Goal: Check status: Check status

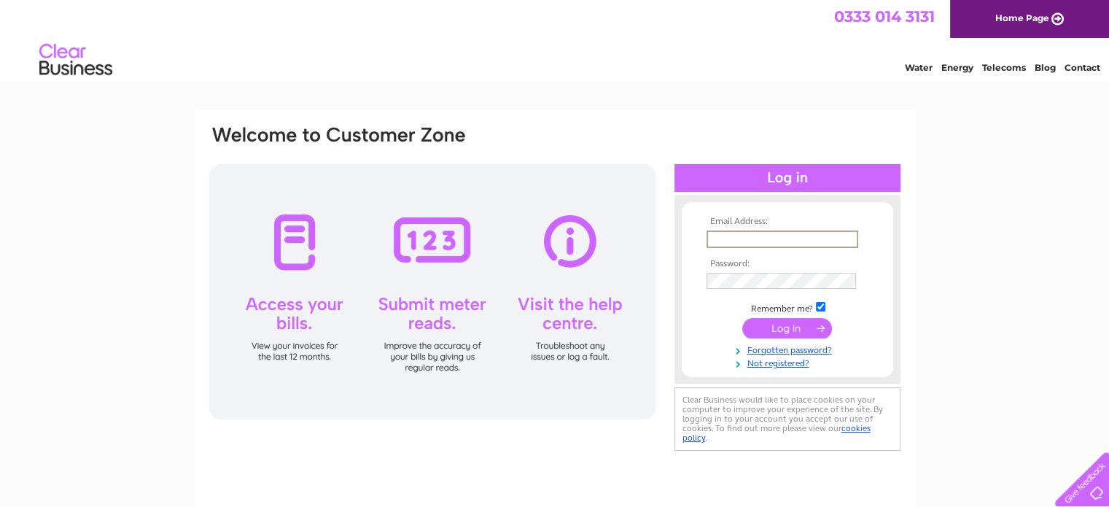
click at [735, 238] on input "text" at bounding box center [782, 238] width 152 height 17
type input "[EMAIL_ADDRESS][DOMAIN_NAME]"
click at [780, 323] on input "submit" at bounding box center [787, 326] width 90 height 20
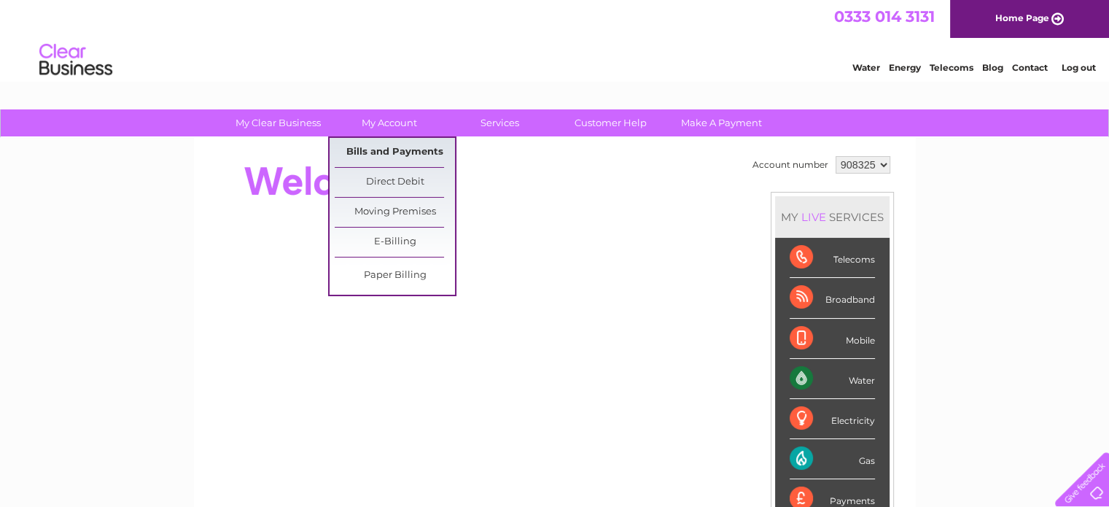
click at [397, 155] on link "Bills and Payments" at bounding box center [395, 152] width 120 height 29
click at [399, 273] on link "Paper Billing" at bounding box center [395, 275] width 120 height 29
click at [402, 270] on link "Paper Billing" at bounding box center [395, 275] width 120 height 29
click at [402, 151] on link "Bills and Payments" at bounding box center [395, 152] width 120 height 29
click at [385, 151] on link "Bills and Payments" at bounding box center [395, 152] width 120 height 29
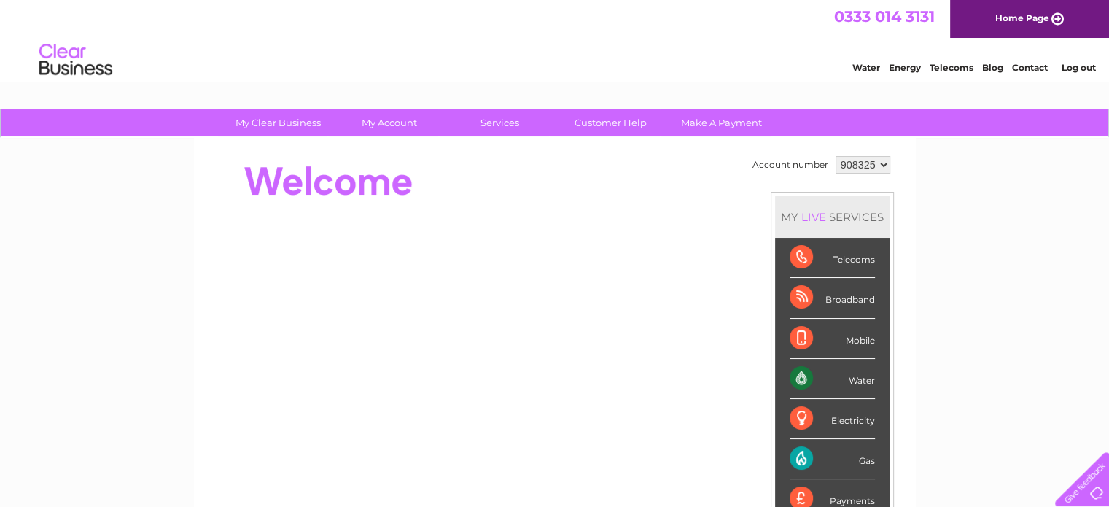
scroll to position [146, 0]
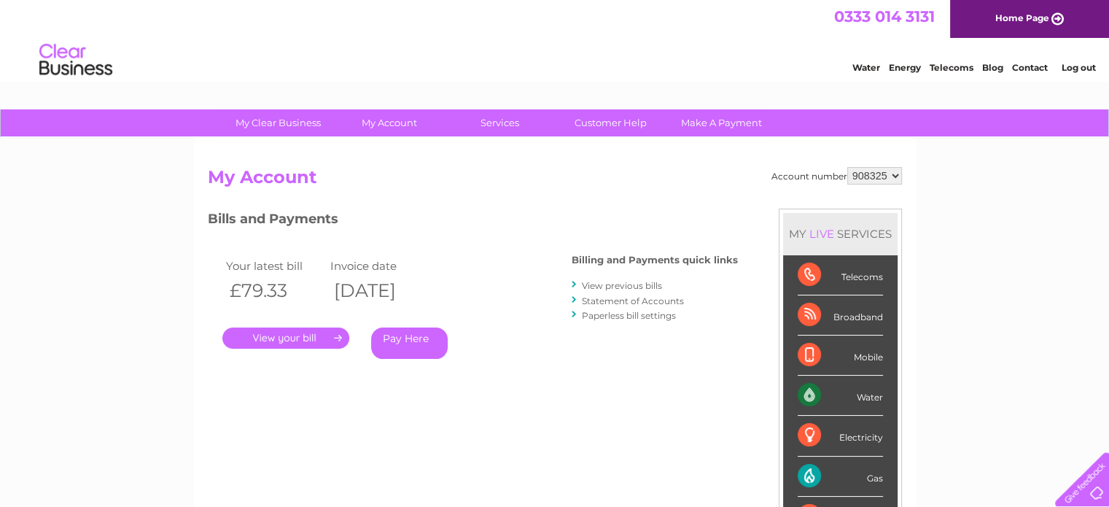
click at [621, 284] on link "View previous bills" at bounding box center [622, 285] width 80 height 11
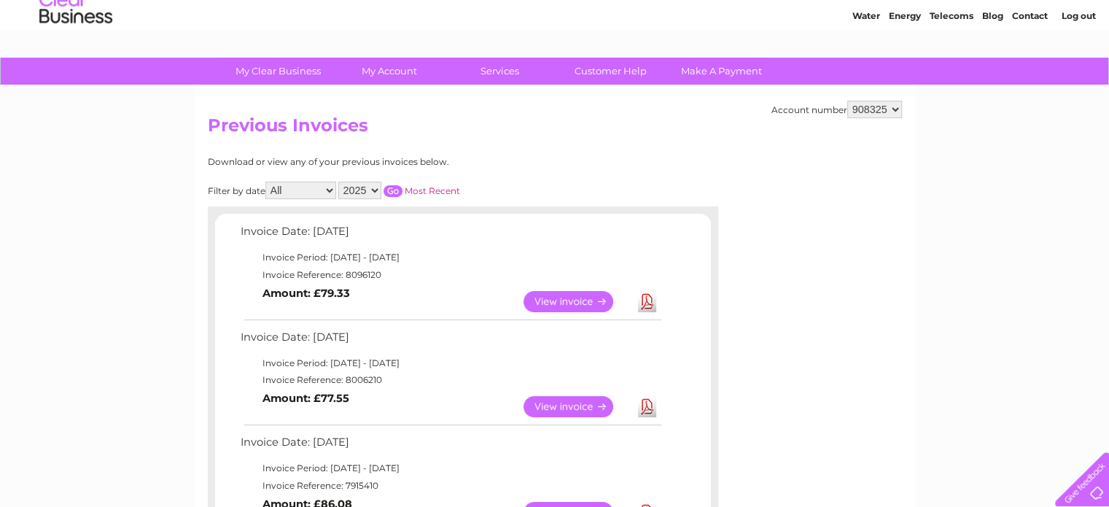
scroll to position [73, 0]
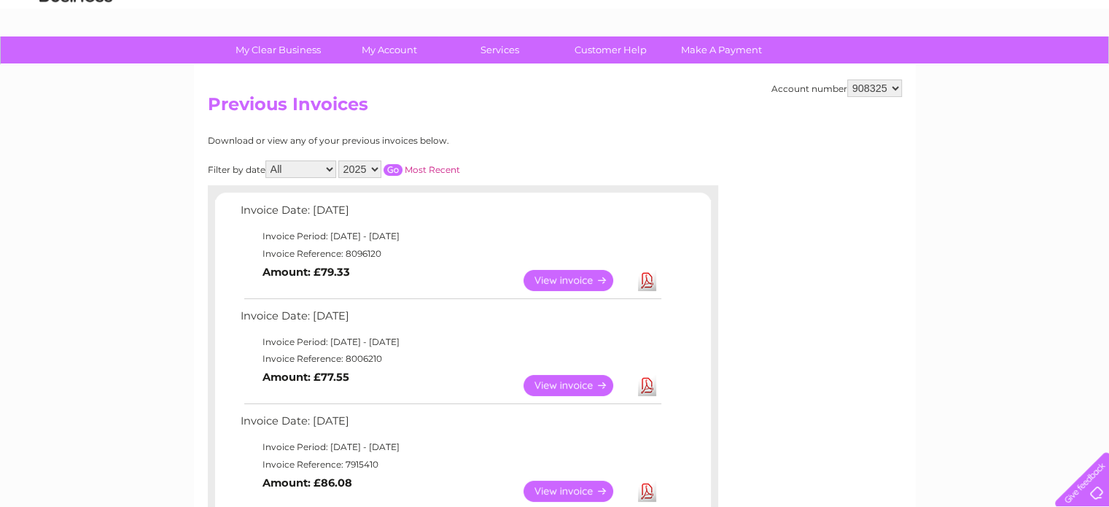
click at [556, 277] on link "View" at bounding box center [576, 280] width 107 height 21
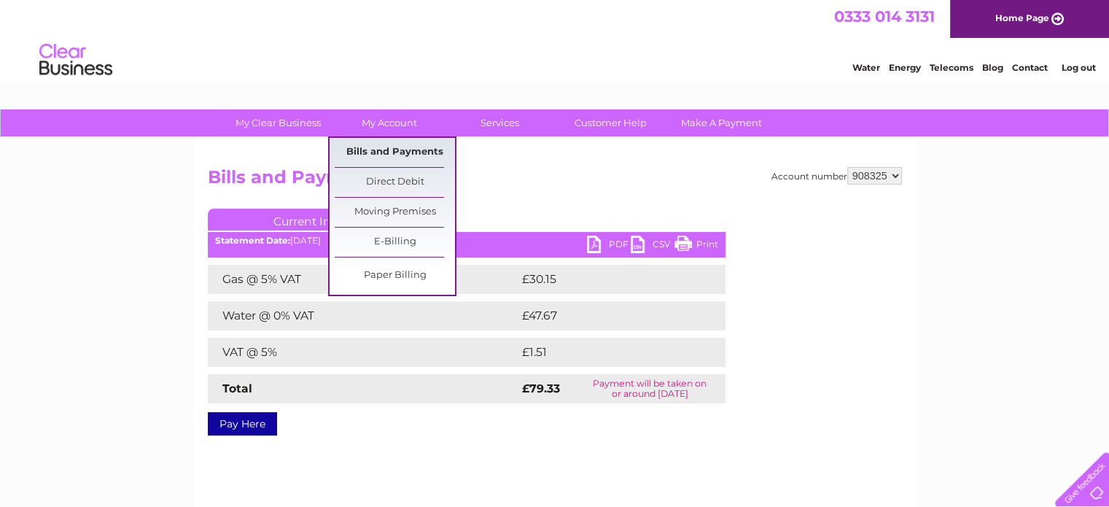
click at [393, 151] on link "Bills and Payments" at bounding box center [395, 152] width 120 height 29
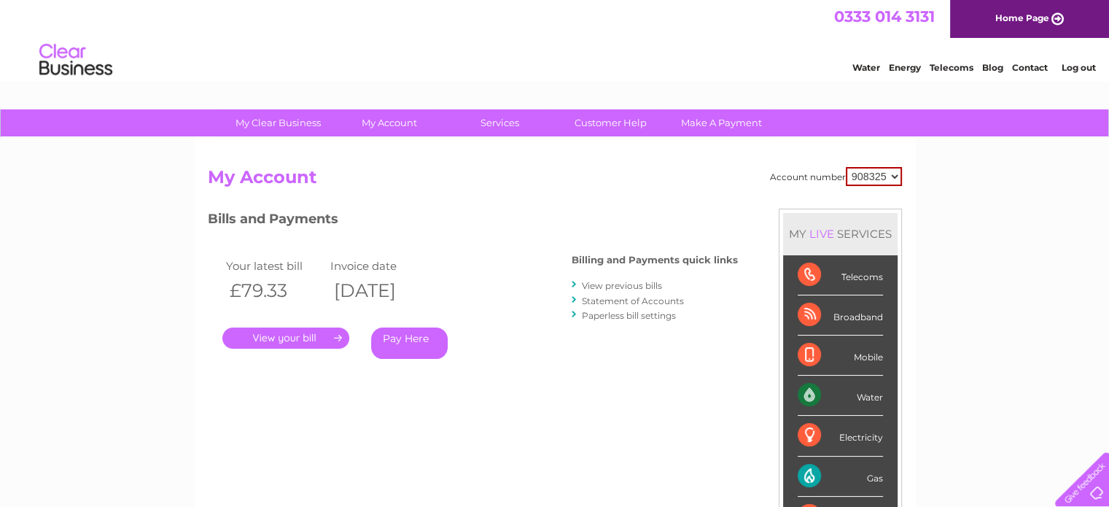
click at [638, 284] on link "View previous bills" at bounding box center [622, 285] width 80 height 11
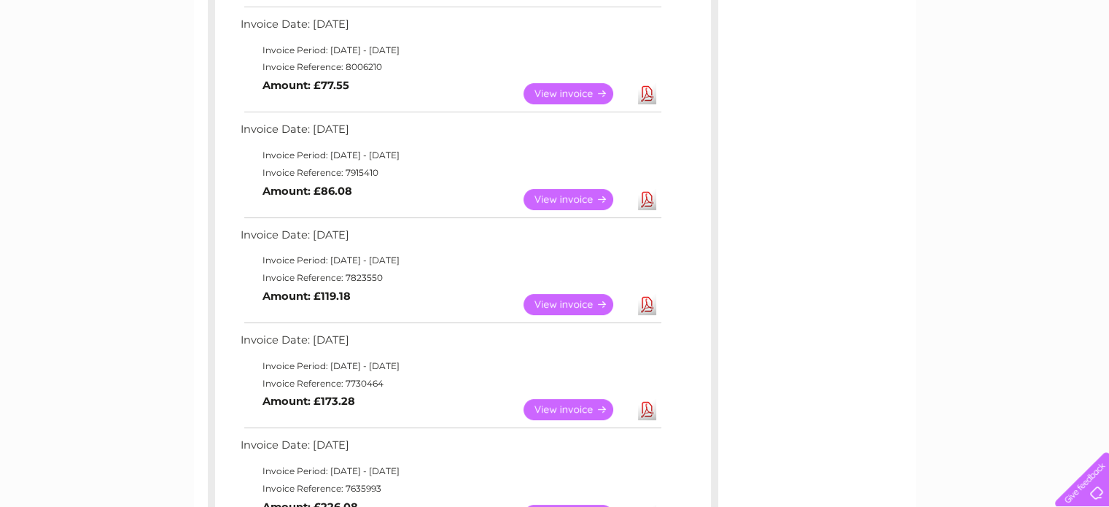
scroll to position [510, 0]
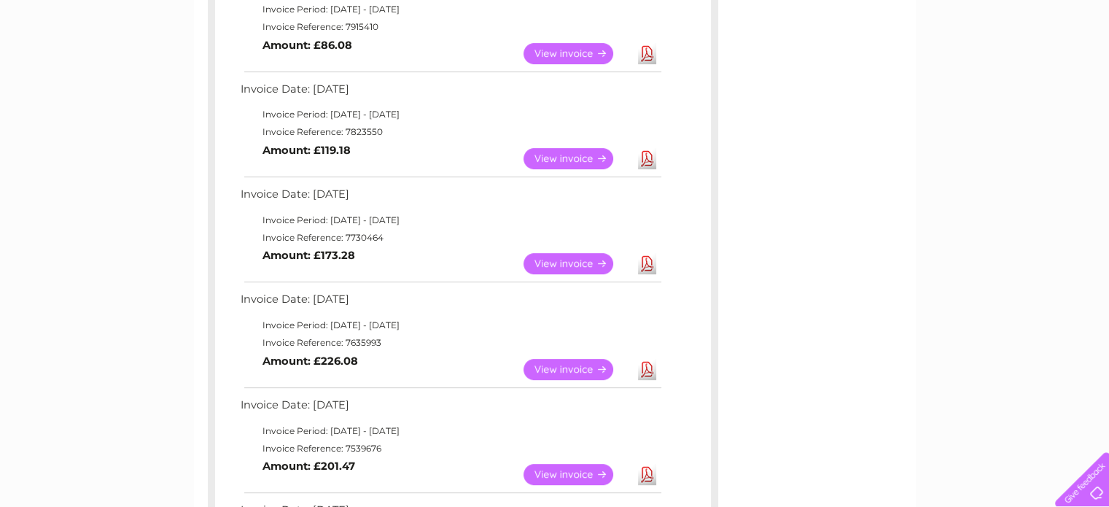
click at [572, 364] on link "View" at bounding box center [576, 369] width 107 height 21
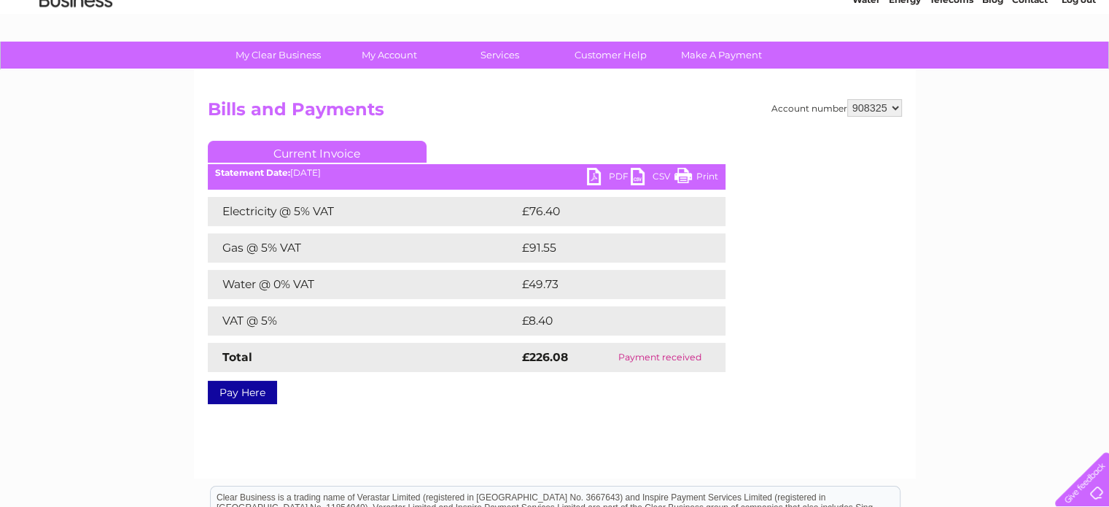
scroll to position [146, 0]
